Goal: Find specific page/section: Find specific page/section

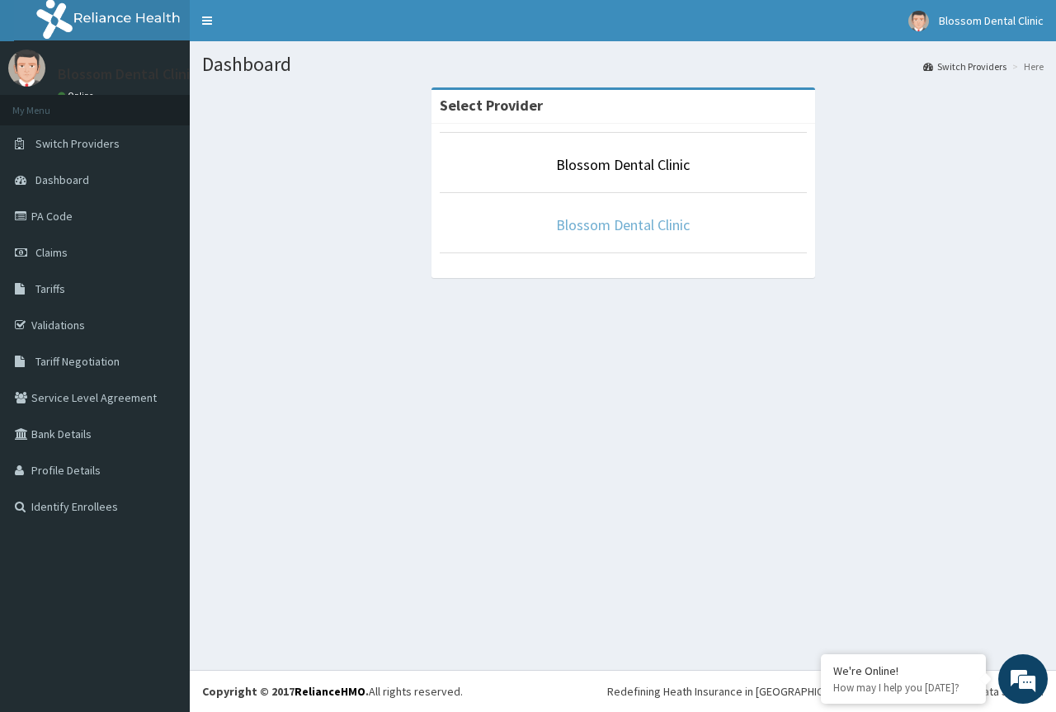
click at [652, 227] on link "Blossom Dental Clinic" at bounding box center [623, 224] width 134 height 19
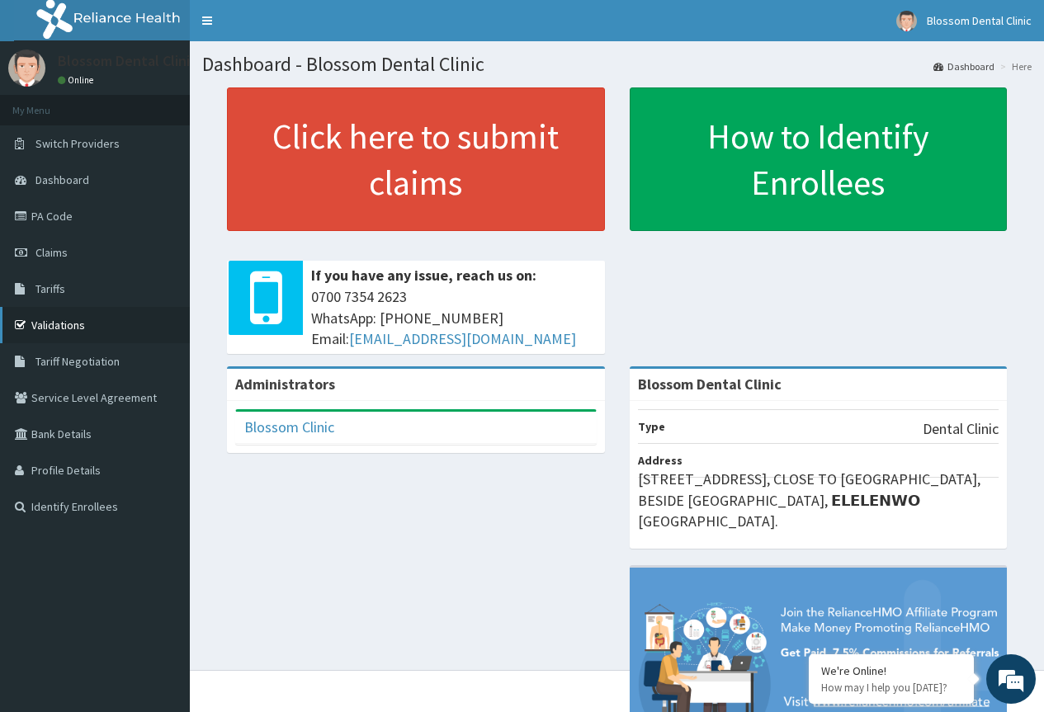
click at [71, 329] on link "Validations" at bounding box center [95, 325] width 190 height 36
